Goal: Task Accomplishment & Management: Complete application form

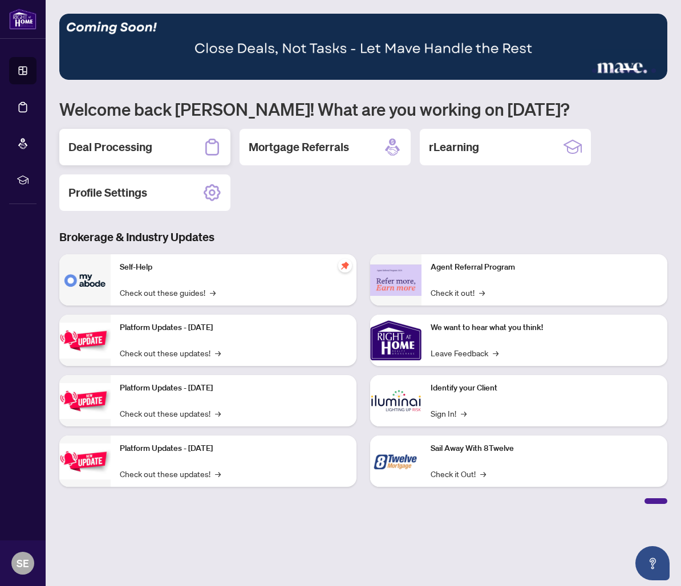
click at [101, 154] on h2 "Deal Processing" at bounding box center [110, 147] width 84 height 16
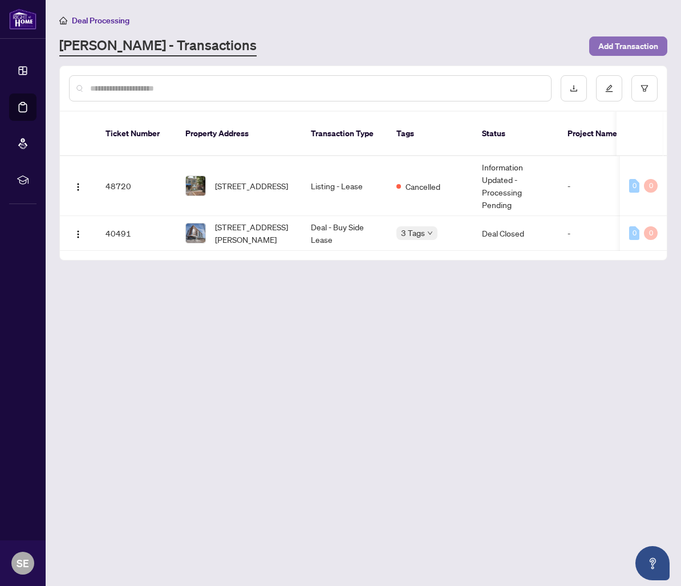
click at [652, 45] on span "Add Transaction" at bounding box center [628, 46] width 60 height 18
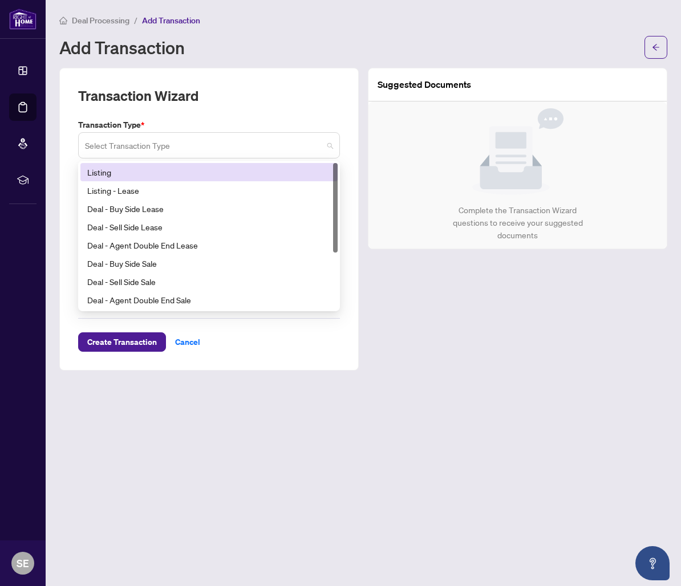
click at [330, 143] on span at bounding box center [209, 146] width 248 height 22
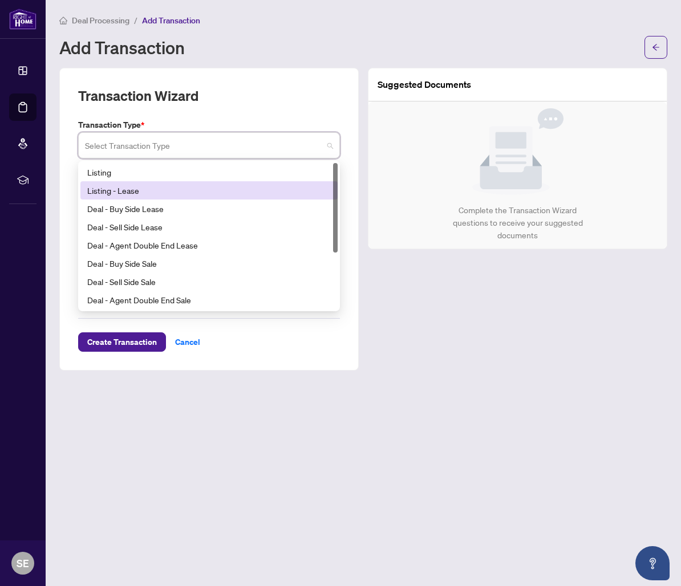
click at [271, 195] on div "Listing - Lease" at bounding box center [209, 190] width 244 height 13
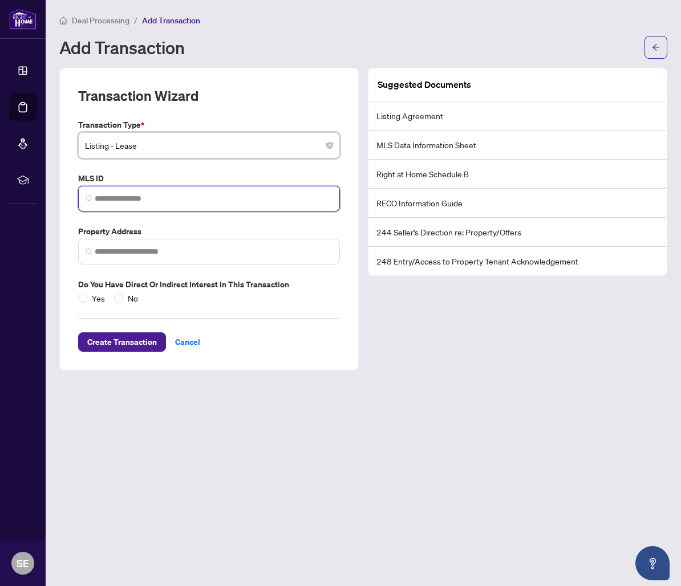
click at [268, 201] on input "search" at bounding box center [214, 199] width 238 height 12
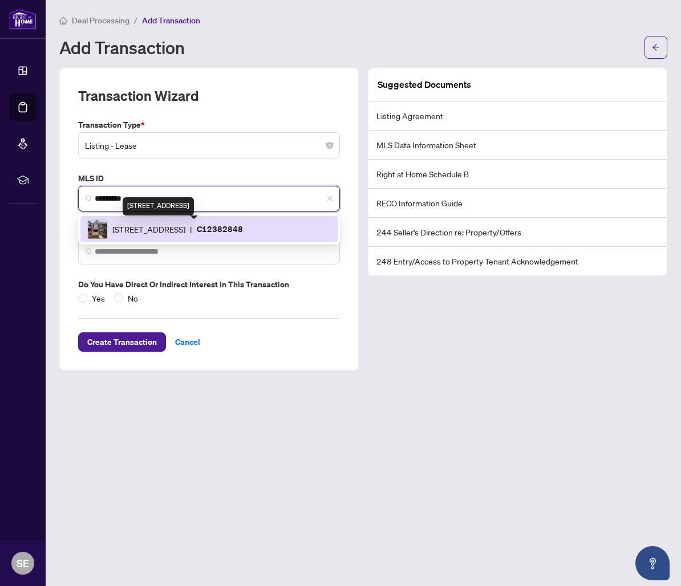
click at [185, 226] on span "[STREET_ADDRESS]" at bounding box center [148, 229] width 73 height 13
type input "*********"
type input "**********"
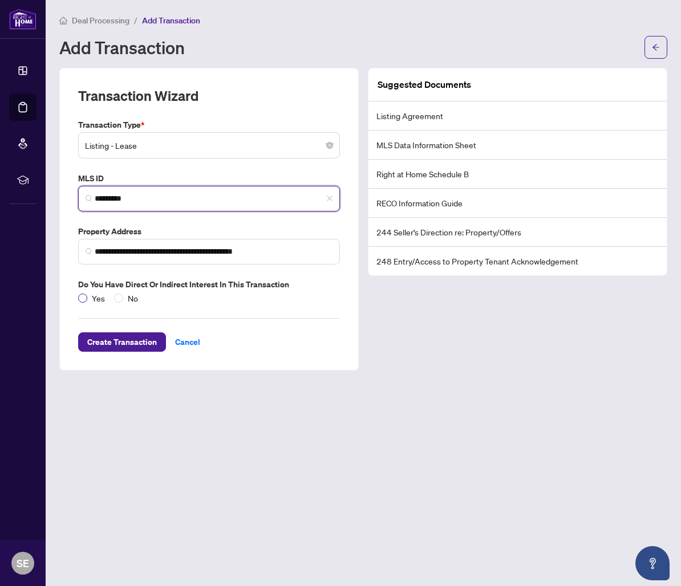
type input "*********"
click at [88, 294] on span "Yes" at bounding box center [98, 298] width 22 height 13
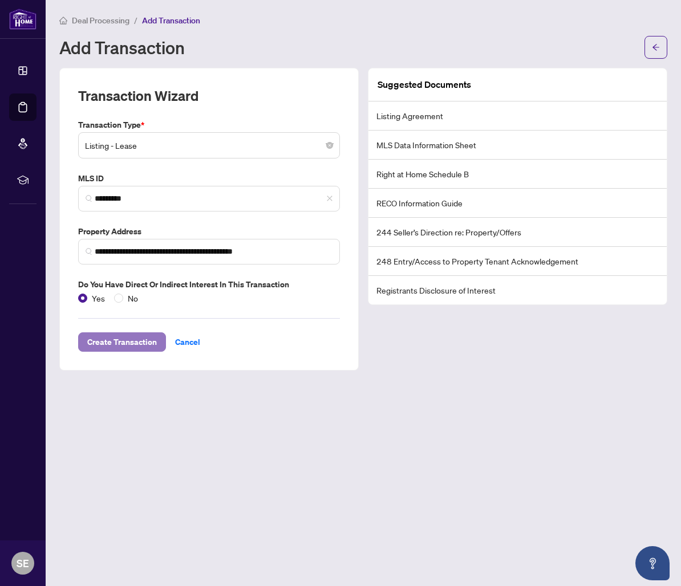
click at [114, 339] on span "Create Transaction" at bounding box center [122, 342] width 70 height 18
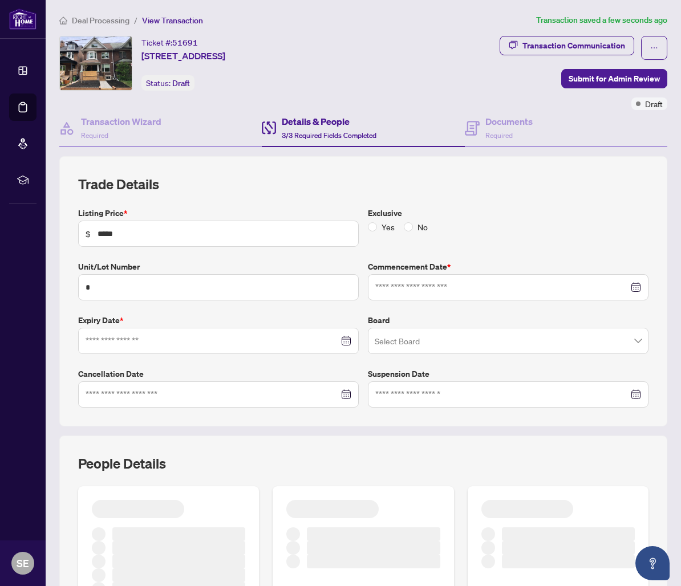
type input "**********"
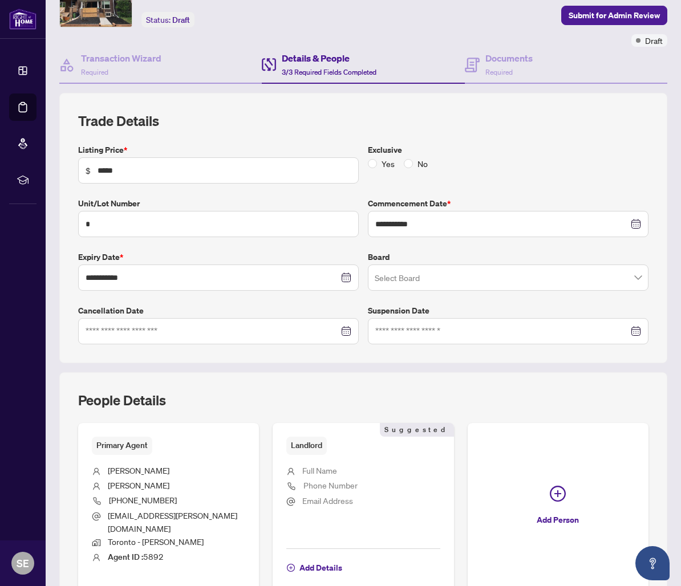
scroll to position [117, 0]
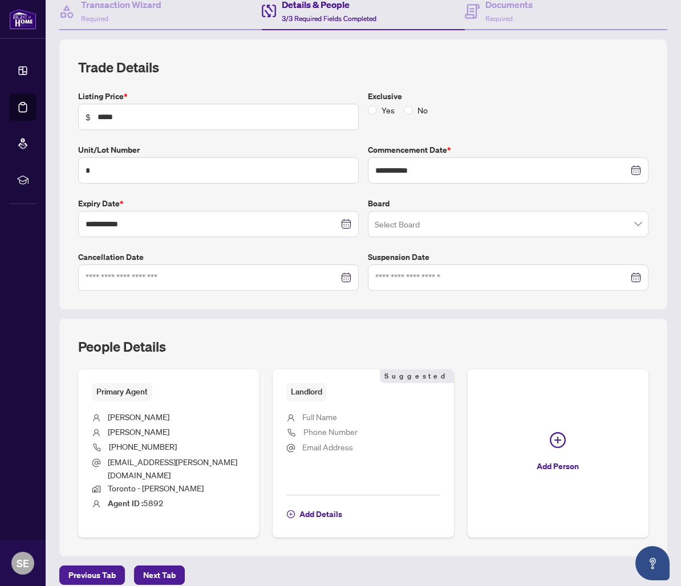
click at [145, 567] on span "Next Tab" at bounding box center [159, 576] width 33 height 18
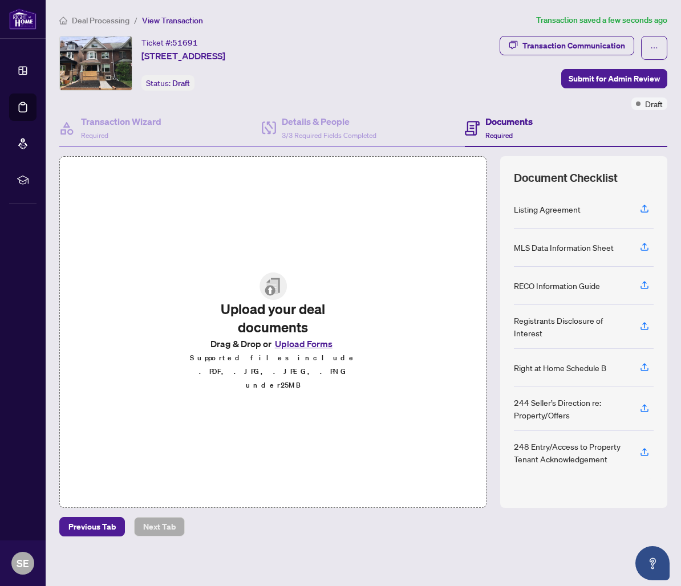
click at [271, 296] on img at bounding box center [273, 286] width 27 height 27
click at [270, 296] on img at bounding box center [273, 286] width 27 height 27
click at [310, 351] on button "Upload Forms" at bounding box center [304, 344] width 64 height 15
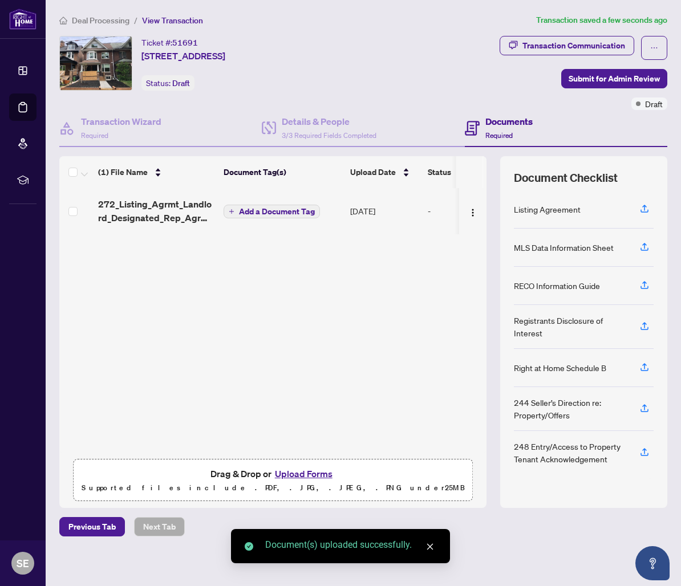
click at [300, 208] on span "Add a Document Tag" at bounding box center [277, 212] width 76 height 8
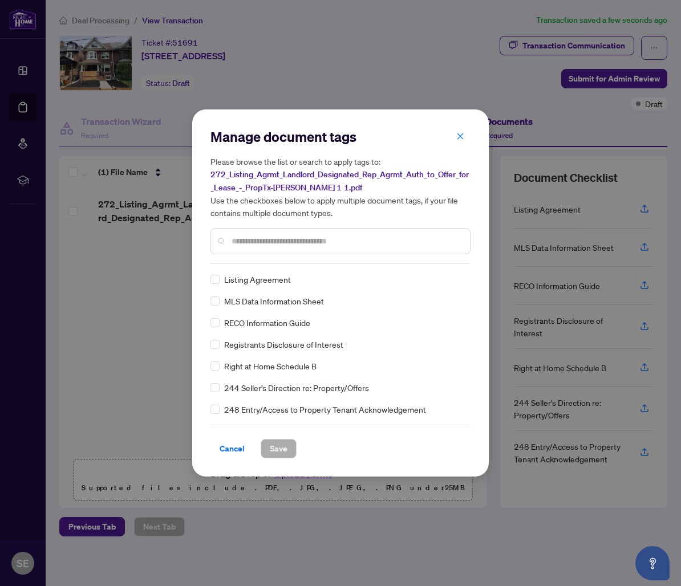
click at [264, 282] on span "Listing Agreement" at bounding box center [257, 279] width 67 height 13
click at [280, 446] on span "Save" at bounding box center [279, 449] width 18 height 18
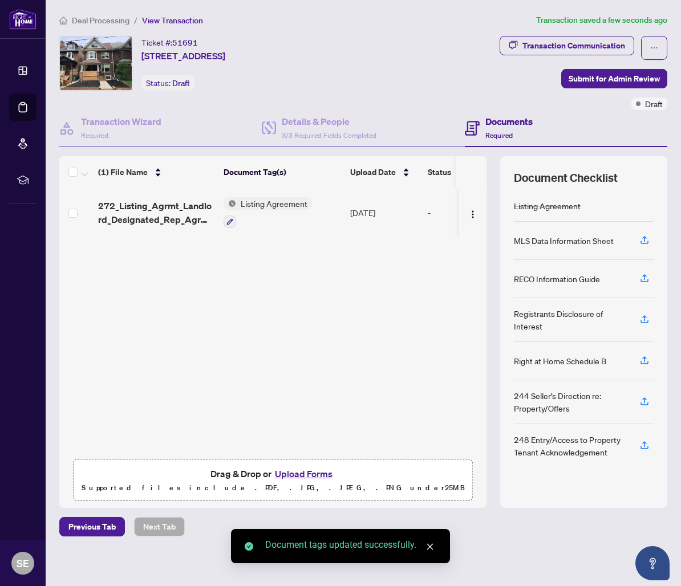
click at [294, 472] on button "Upload Forms" at bounding box center [304, 474] width 64 height 15
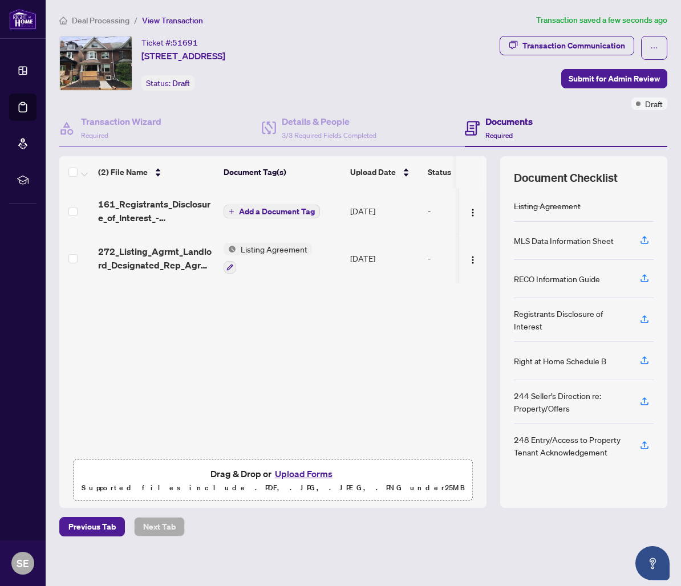
click at [264, 211] on span "Add a Document Tag" at bounding box center [277, 212] width 76 height 8
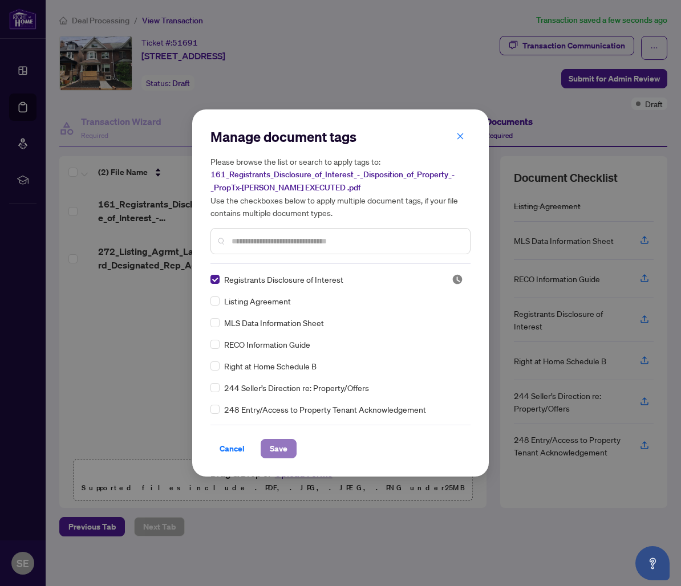
click at [285, 453] on span "Save" at bounding box center [279, 449] width 18 height 18
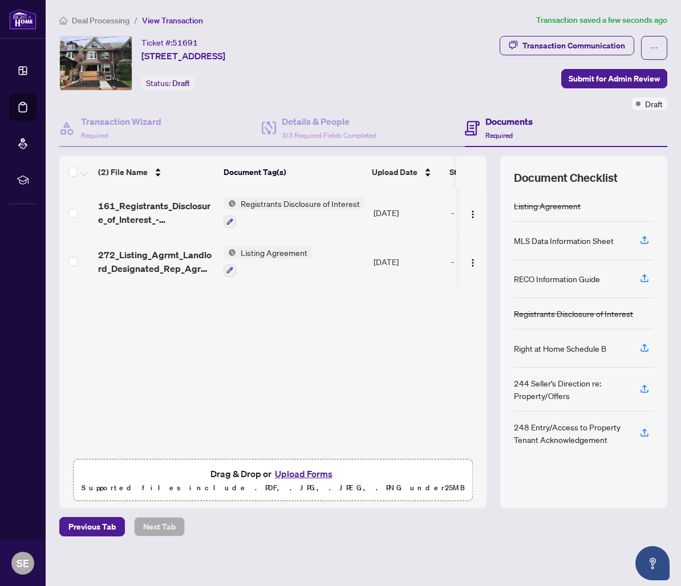
click at [304, 476] on button "Upload Forms" at bounding box center [304, 474] width 64 height 15
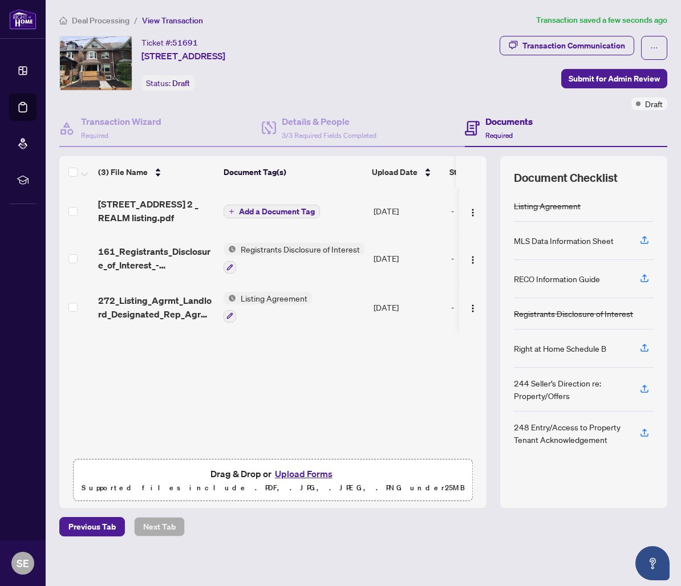
click at [261, 212] on span "Add a Document Tag" at bounding box center [277, 212] width 76 height 8
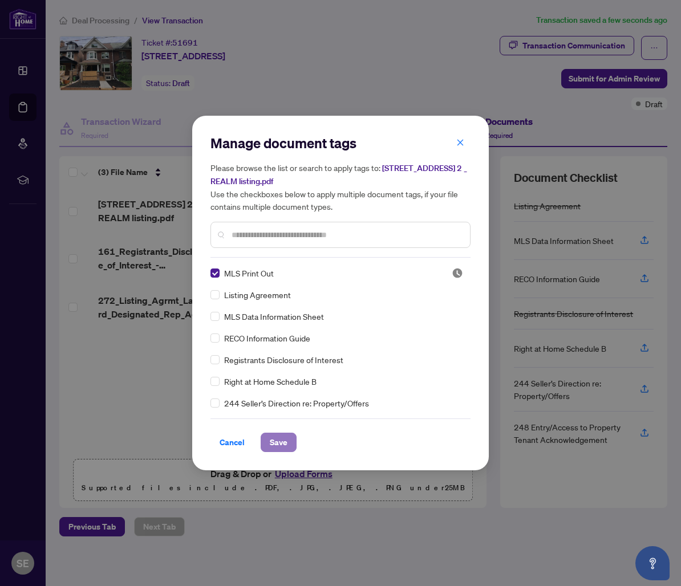
click at [285, 444] on span "Save" at bounding box center [279, 443] width 18 height 18
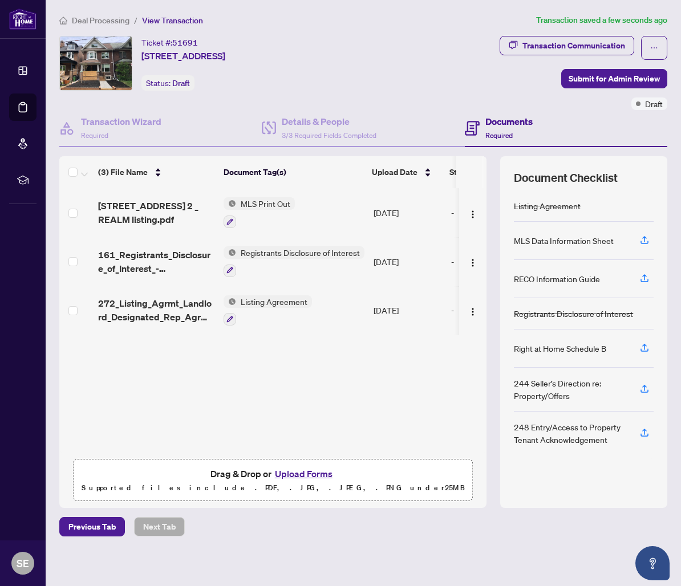
click at [294, 470] on button "Upload Forms" at bounding box center [304, 474] width 64 height 15
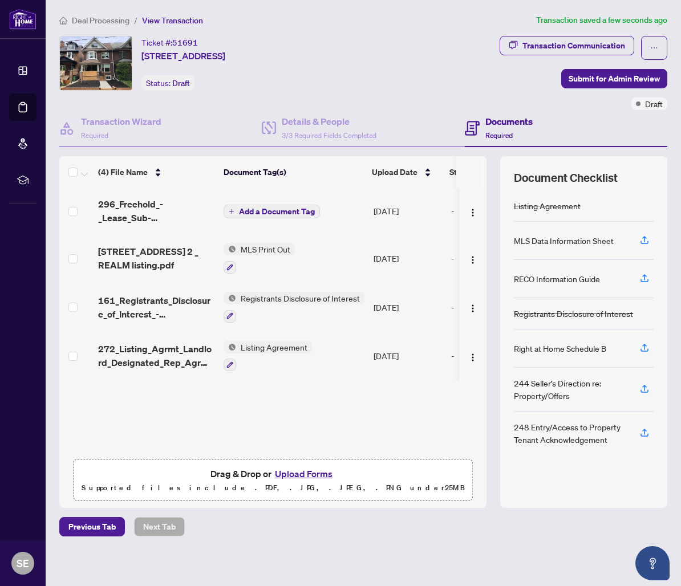
click at [268, 208] on span "Add a Document Tag" at bounding box center [277, 212] width 76 height 8
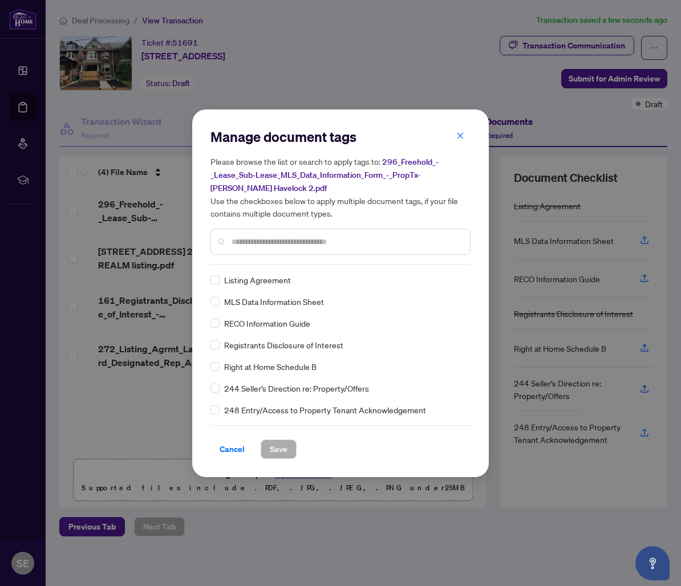
click at [274, 303] on span "MLS Data Information Sheet" at bounding box center [274, 302] width 100 height 13
click at [273, 443] on span "Save" at bounding box center [279, 449] width 18 height 18
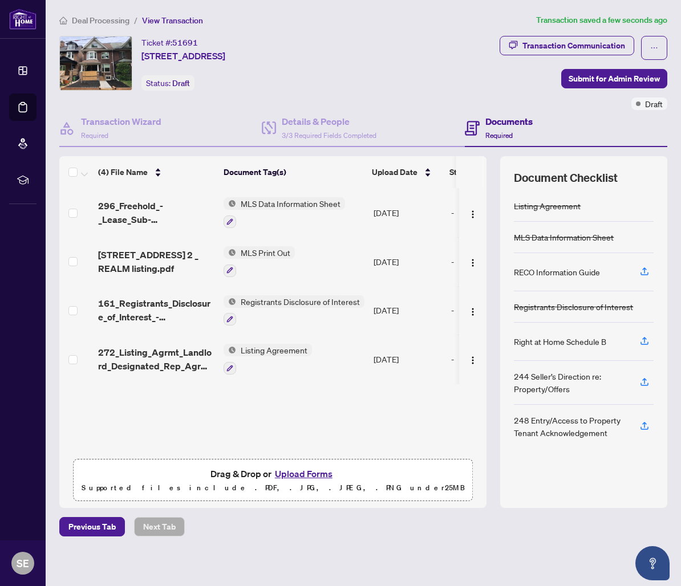
click at [298, 474] on button "Upload Forms" at bounding box center [304, 474] width 64 height 15
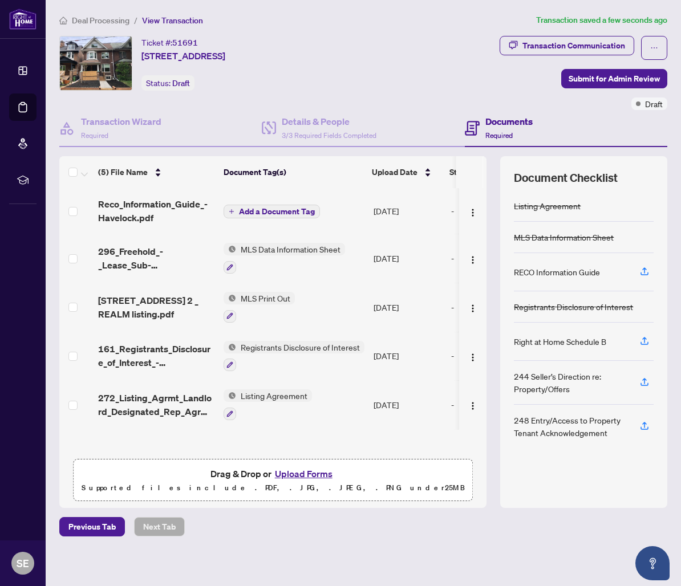
click at [277, 216] on button "Add a Document Tag" at bounding box center [272, 212] width 96 height 14
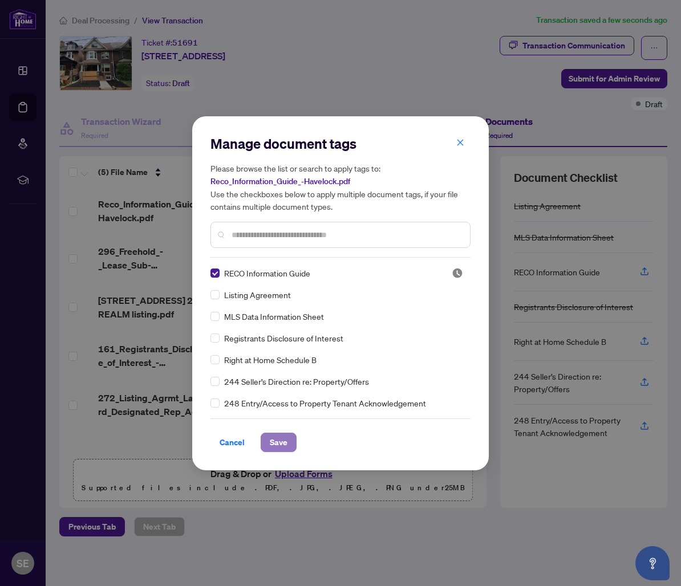
click at [285, 439] on span "Save" at bounding box center [279, 443] width 18 height 18
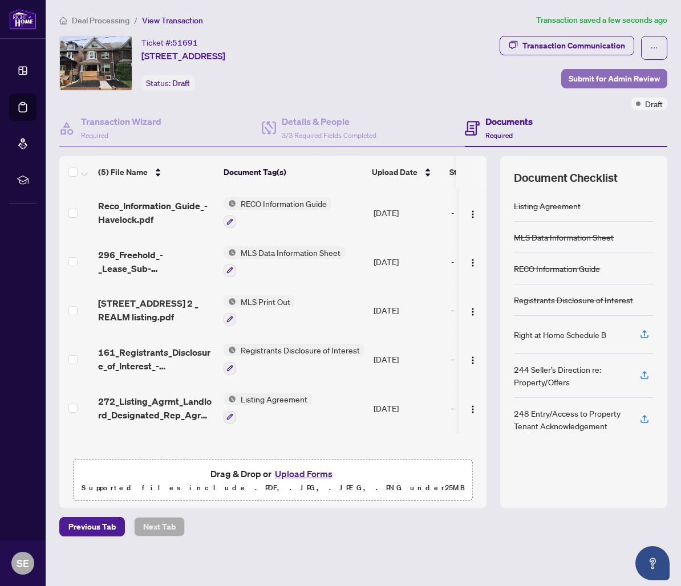
click at [616, 77] on span "Submit for Admin Review" at bounding box center [614, 79] width 91 height 18
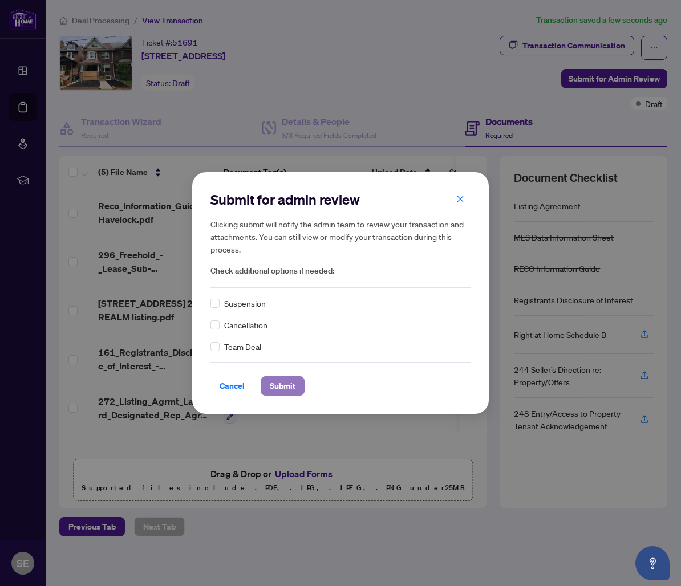
click at [273, 381] on span "Submit" at bounding box center [283, 386] width 26 height 18
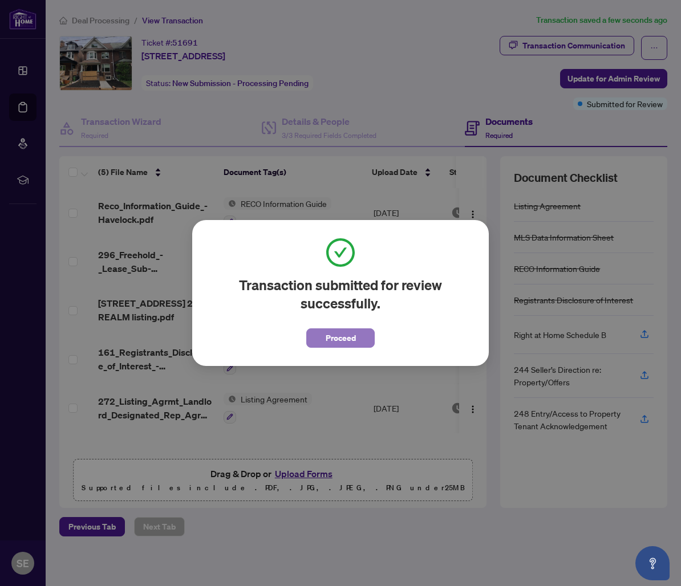
click at [330, 337] on span "Proceed" at bounding box center [341, 338] width 30 height 18
